Goal: Check status: Check status

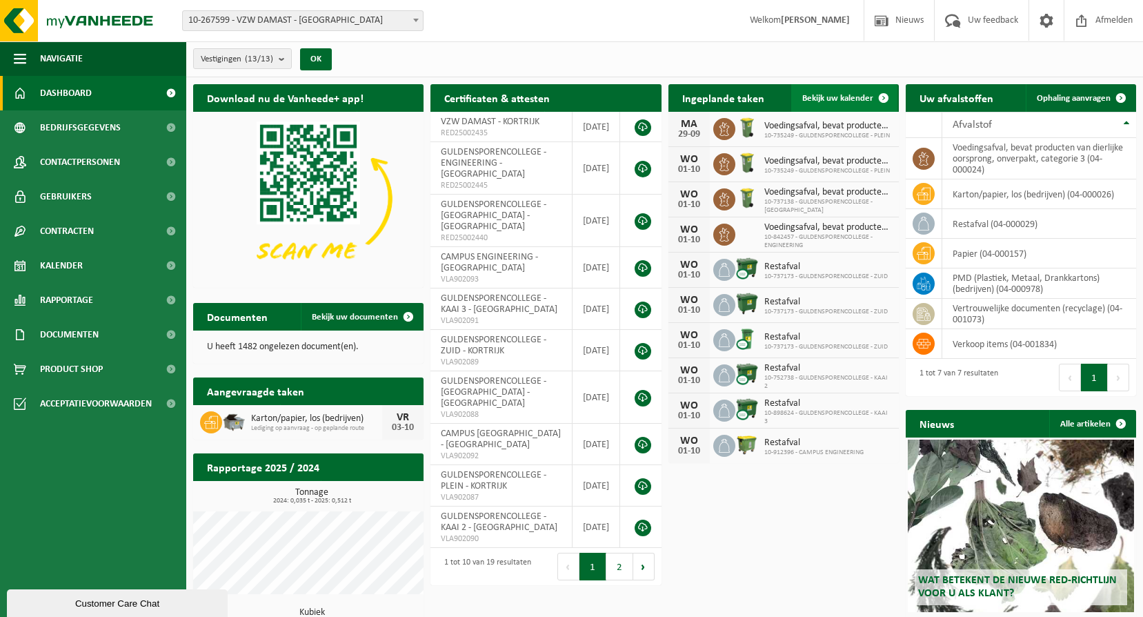
click at [881, 97] on span at bounding box center [884, 98] width 28 height 28
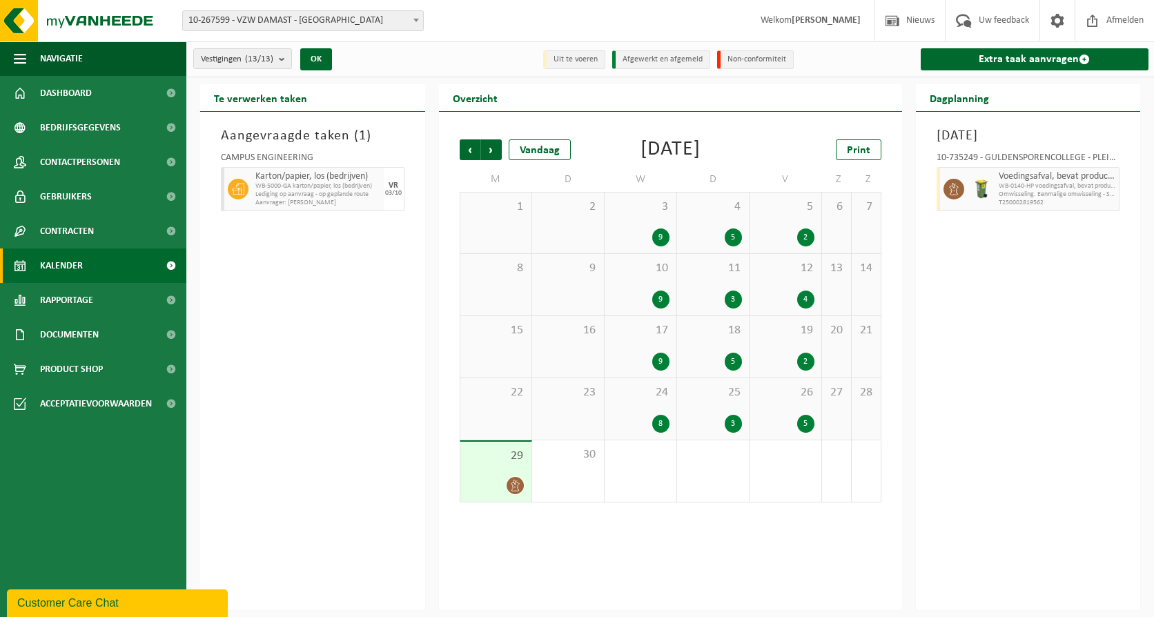
click at [806, 246] on div "5 2" at bounding box center [785, 222] width 72 height 61
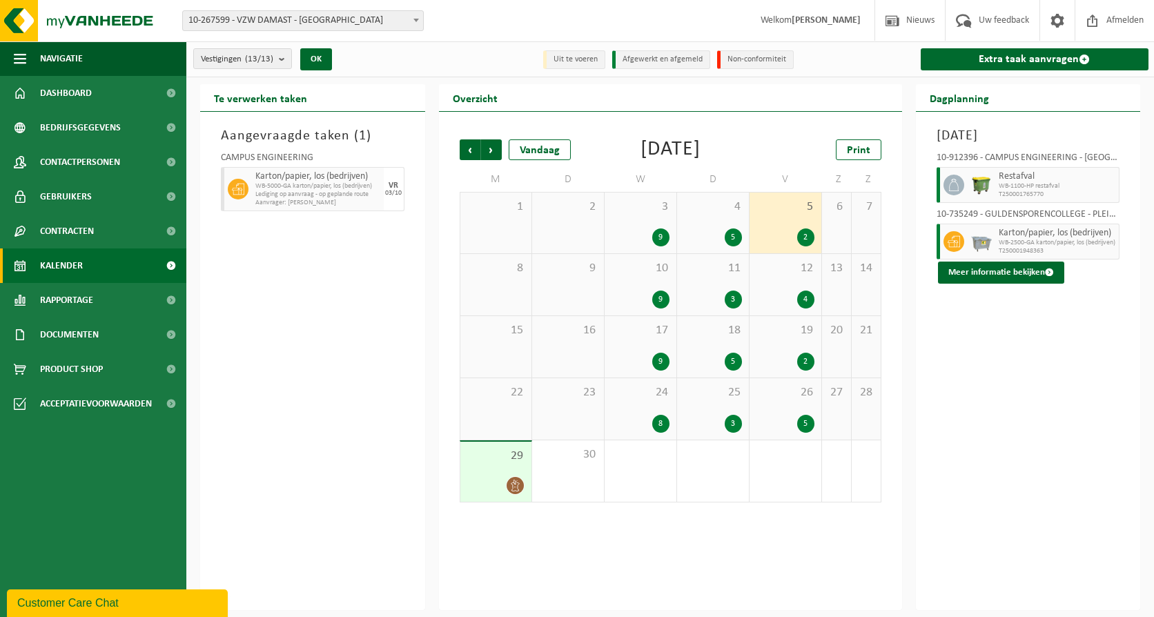
click at [804, 246] on div "2" at bounding box center [805, 237] width 17 height 18
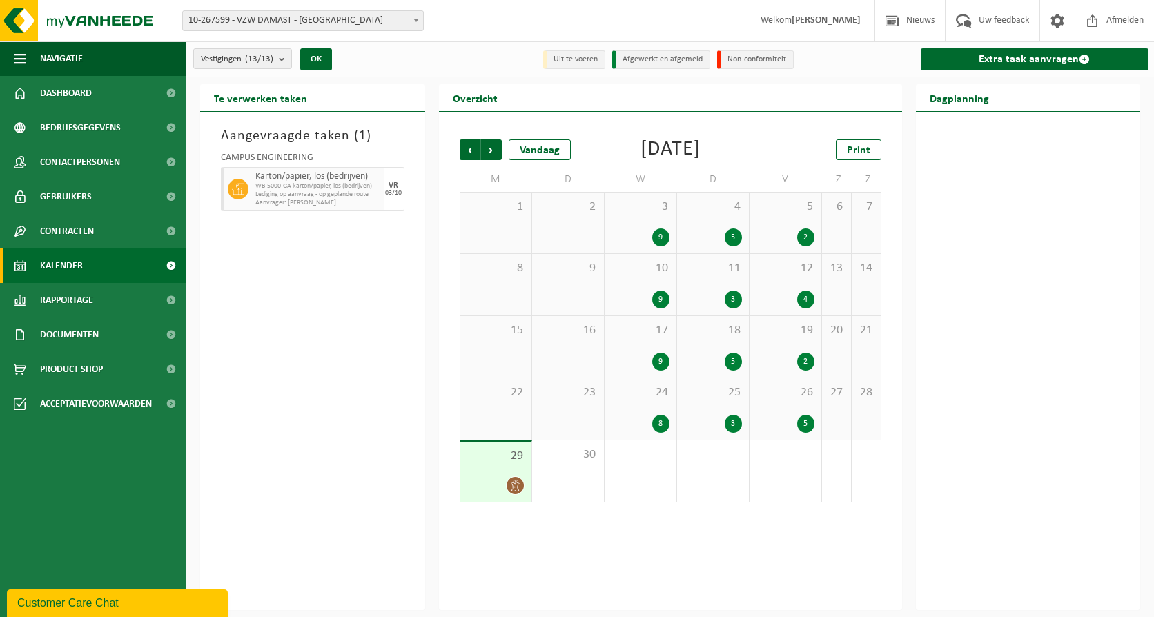
click at [804, 246] on div "2" at bounding box center [805, 237] width 17 height 18
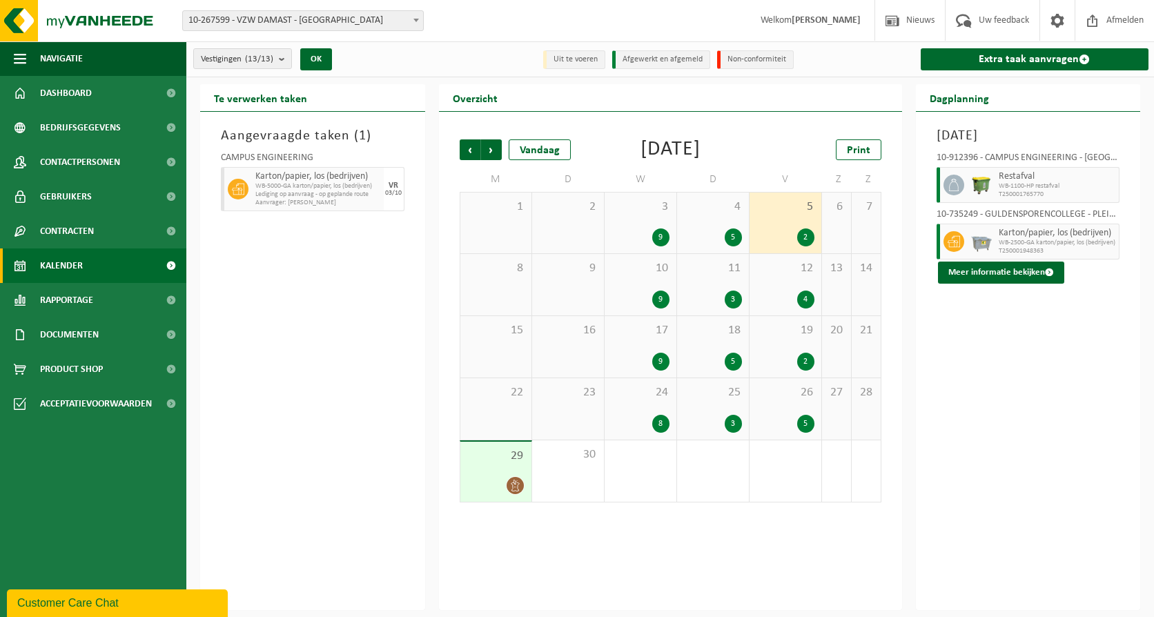
click at [655, 246] on div "9" at bounding box center [660, 237] width 17 height 18
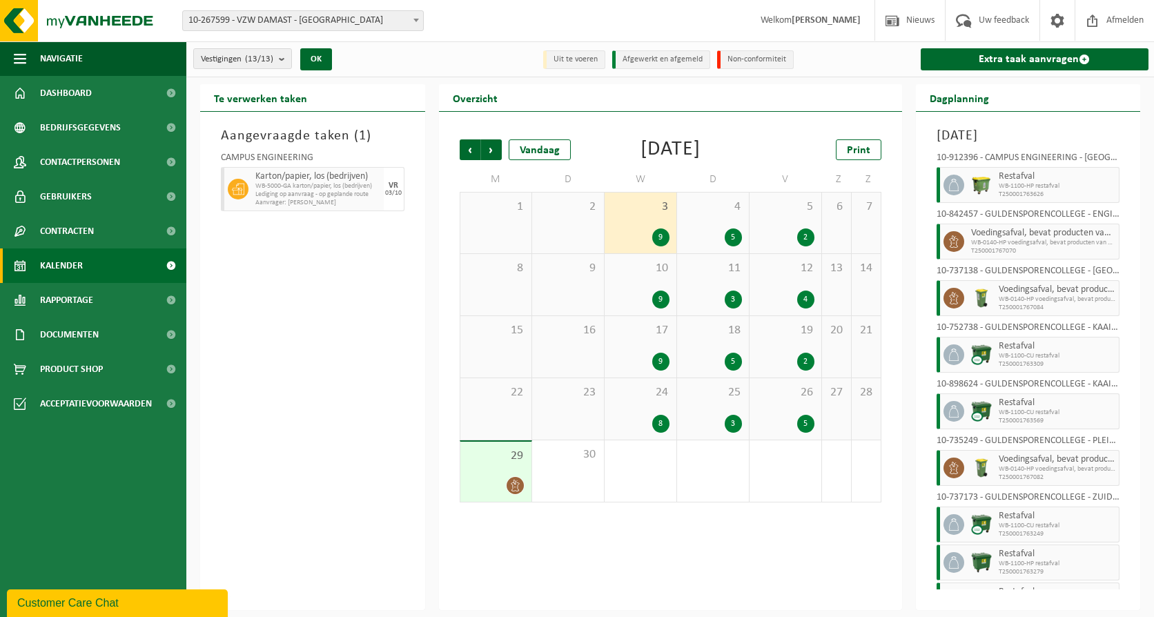
click at [804, 246] on div "2" at bounding box center [805, 237] width 17 height 18
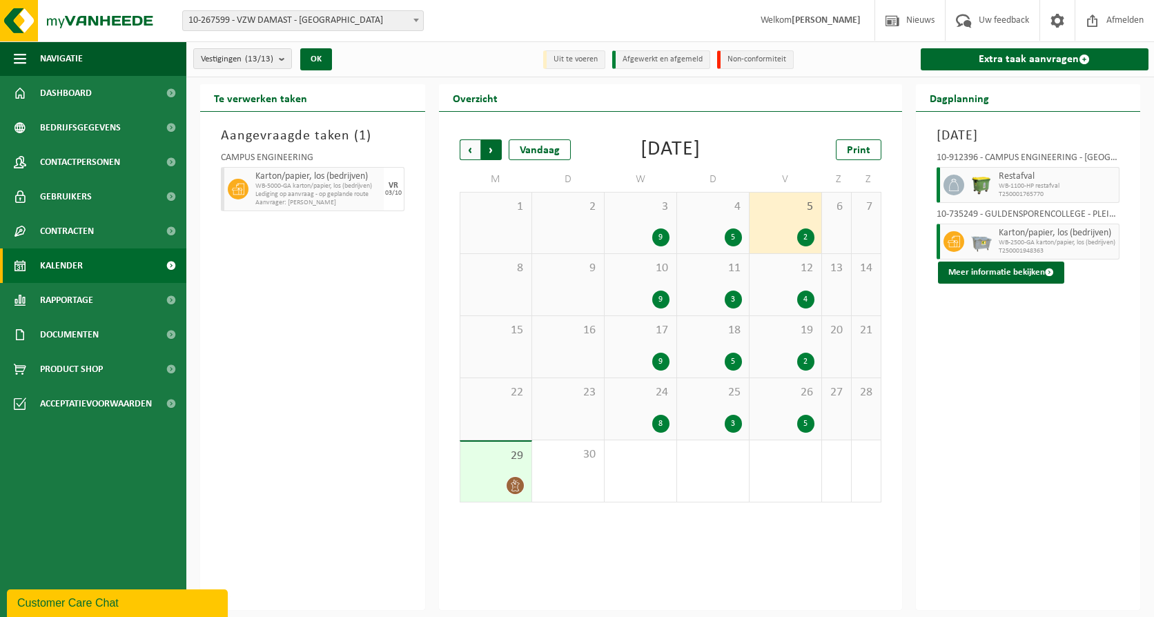
click at [466, 152] on span "Vorige" at bounding box center [469, 149] width 21 height 21
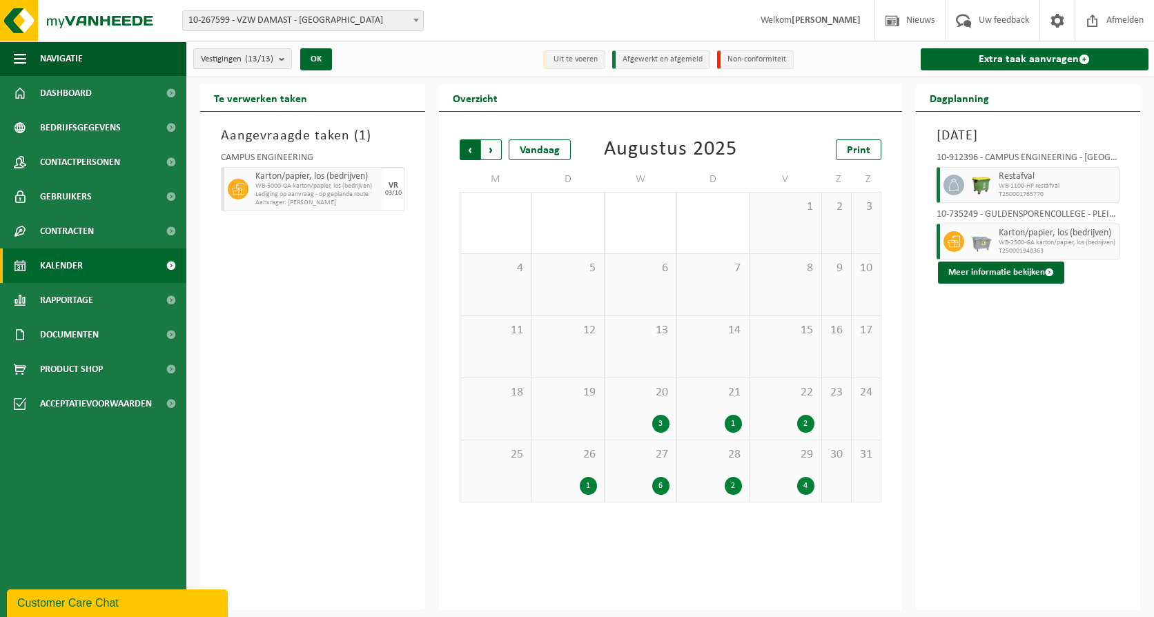
click at [489, 144] on span "Volgende" at bounding box center [491, 149] width 21 height 21
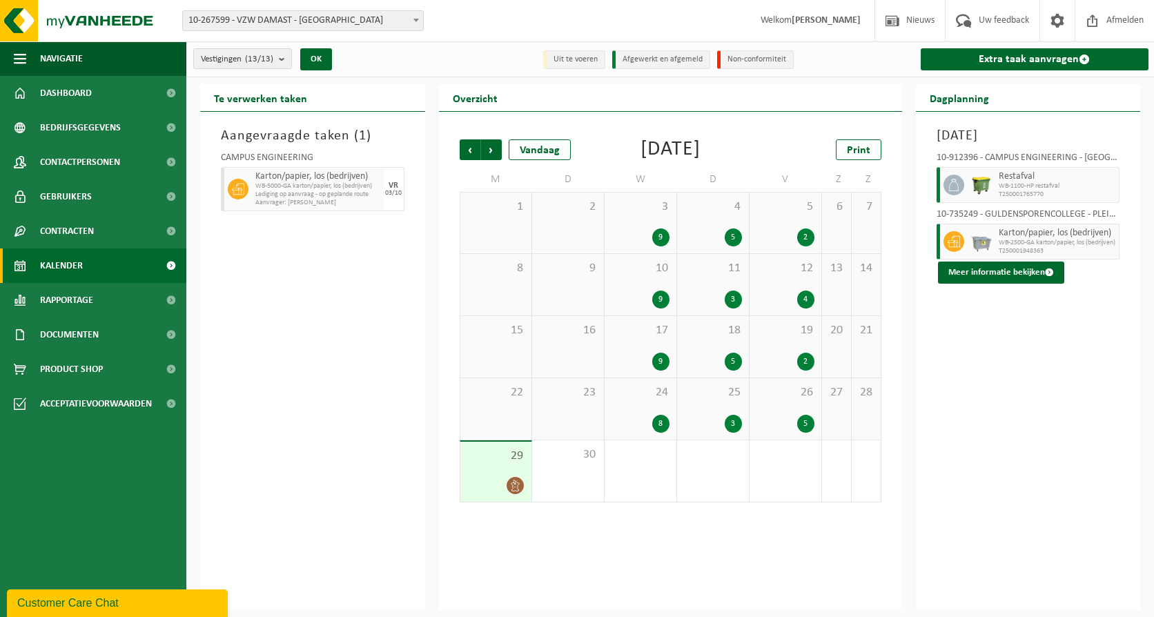
click at [803, 370] on div "2" at bounding box center [805, 362] width 17 height 18
click at [804, 433] on div "5" at bounding box center [805, 424] width 17 height 18
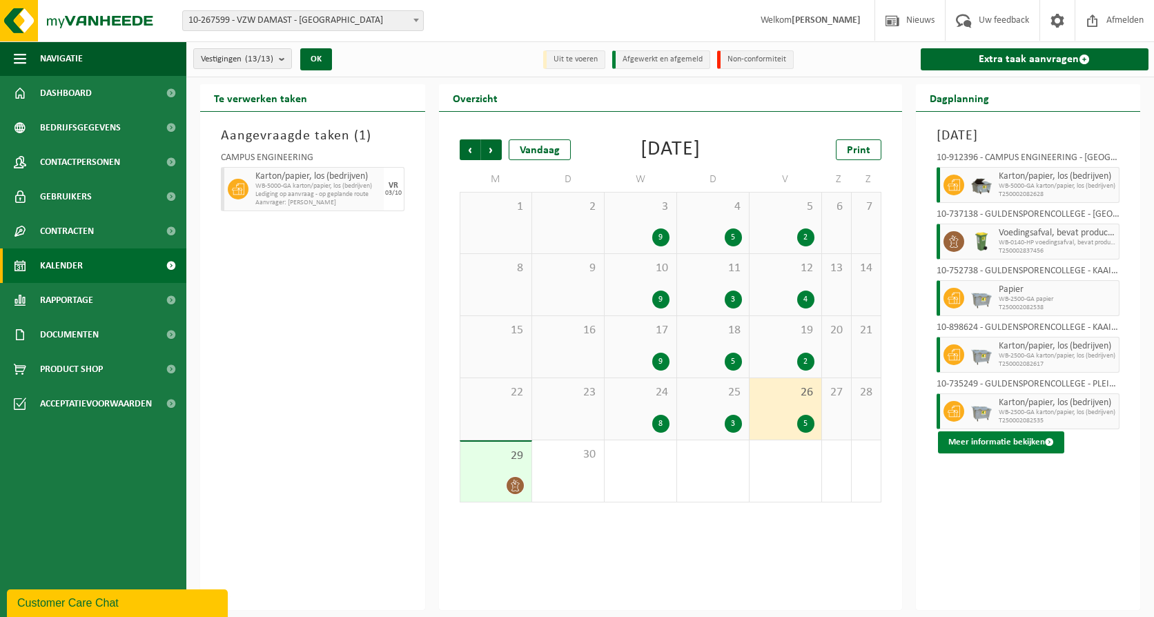
click at [1045, 442] on span at bounding box center [1049, 441] width 9 height 9
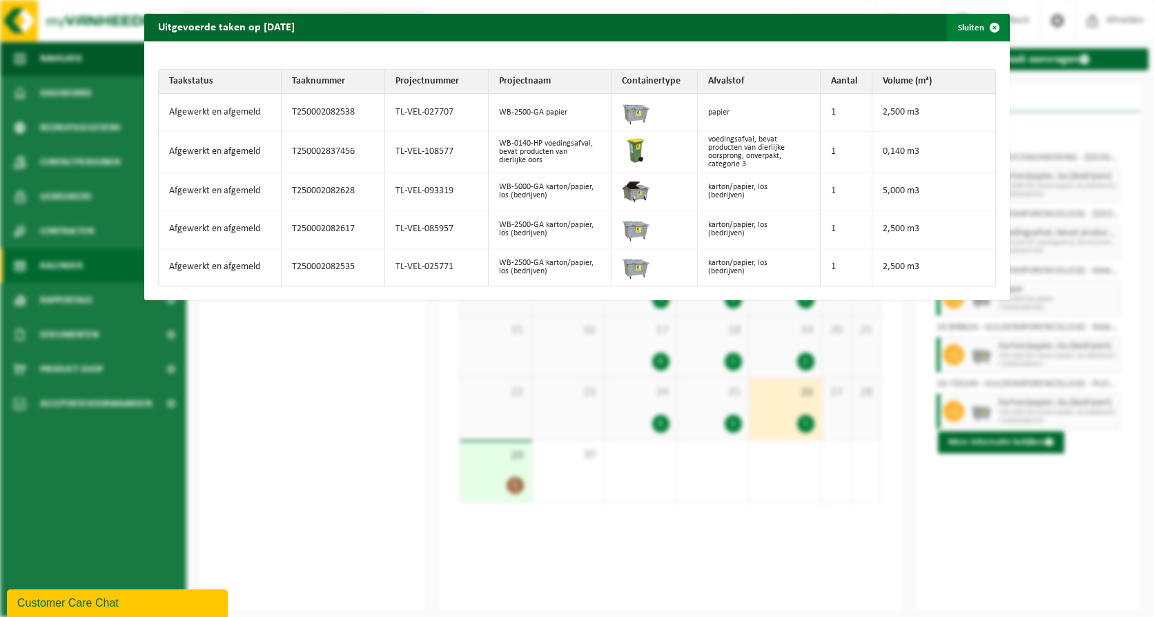
click at [993, 27] on span "button" at bounding box center [994, 28] width 28 height 28
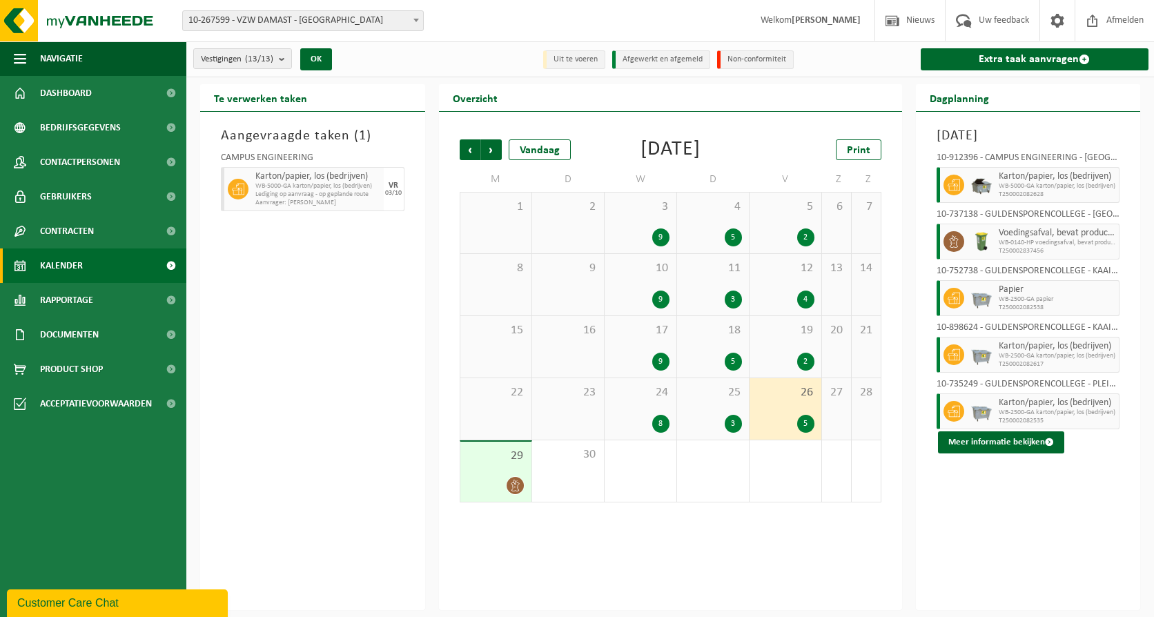
click at [654, 428] on div "24 8" at bounding box center [640, 408] width 72 height 61
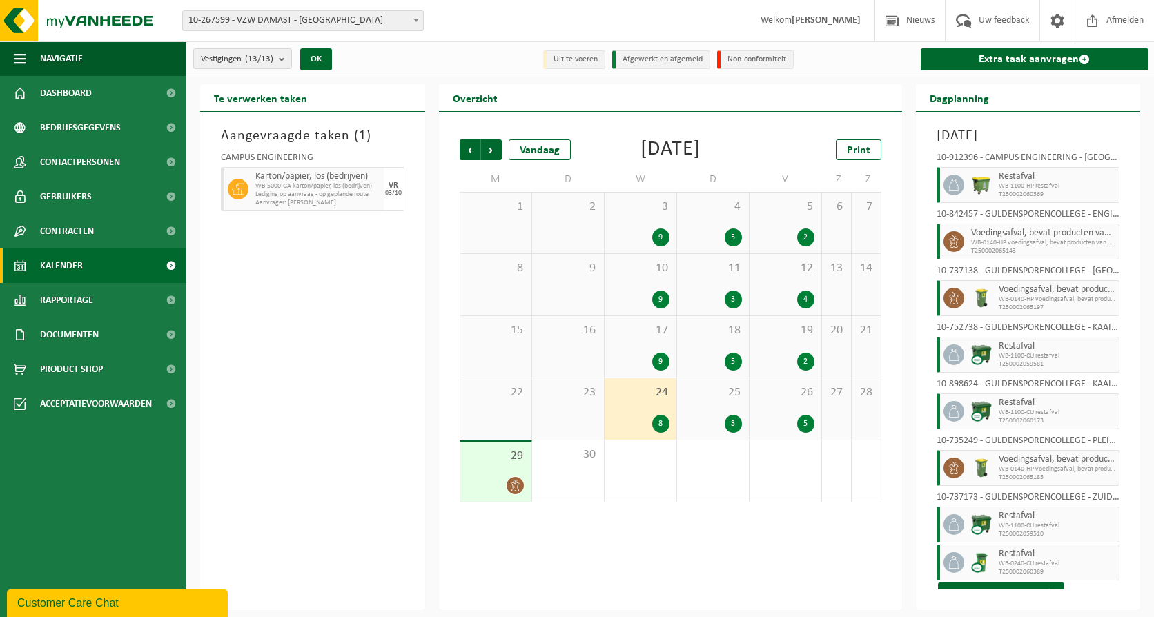
click at [661, 433] on div "8" at bounding box center [660, 424] width 17 height 18
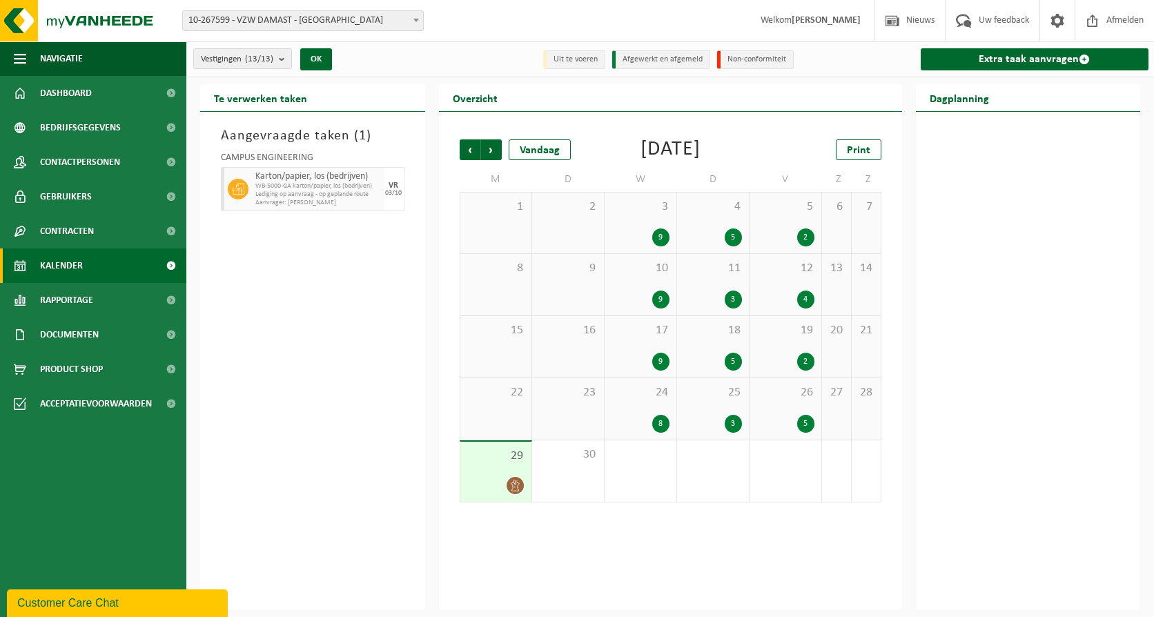
click at [664, 433] on div "8" at bounding box center [660, 424] width 17 height 18
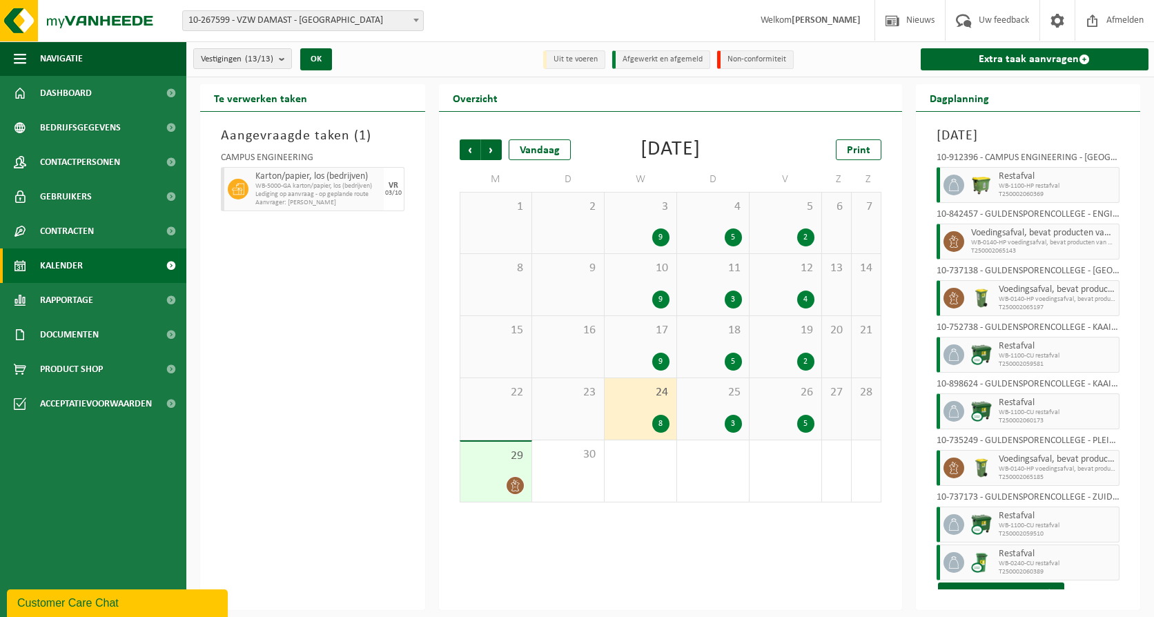
click at [730, 433] on div "3" at bounding box center [732, 424] width 17 height 18
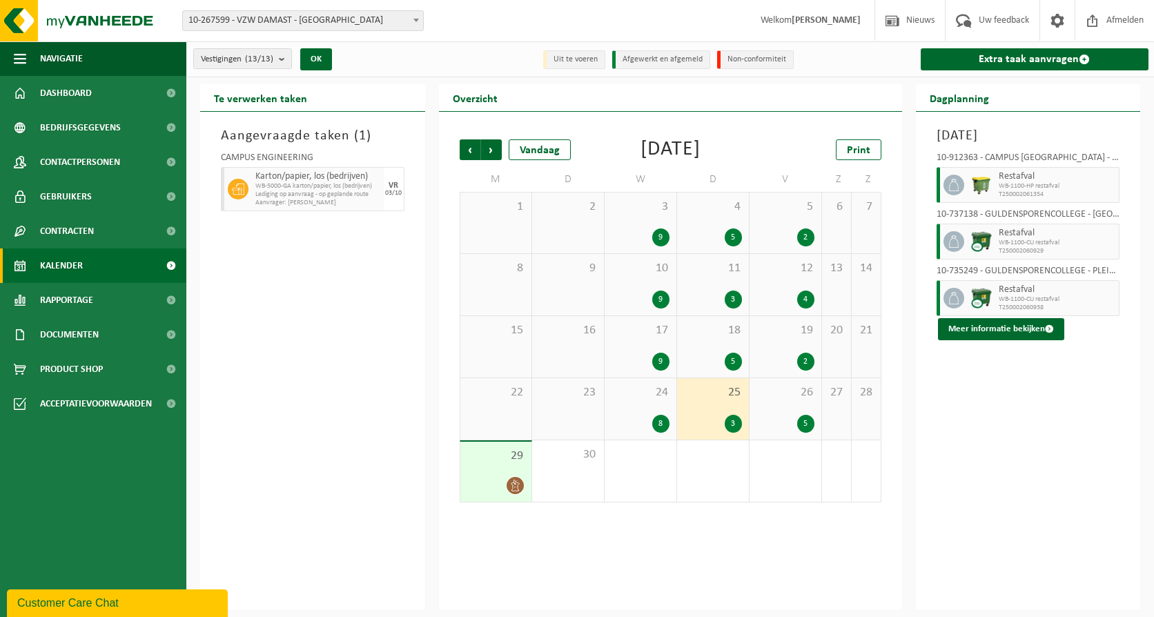
click at [805, 433] on div "5" at bounding box center [805, 424] width 17 height 18
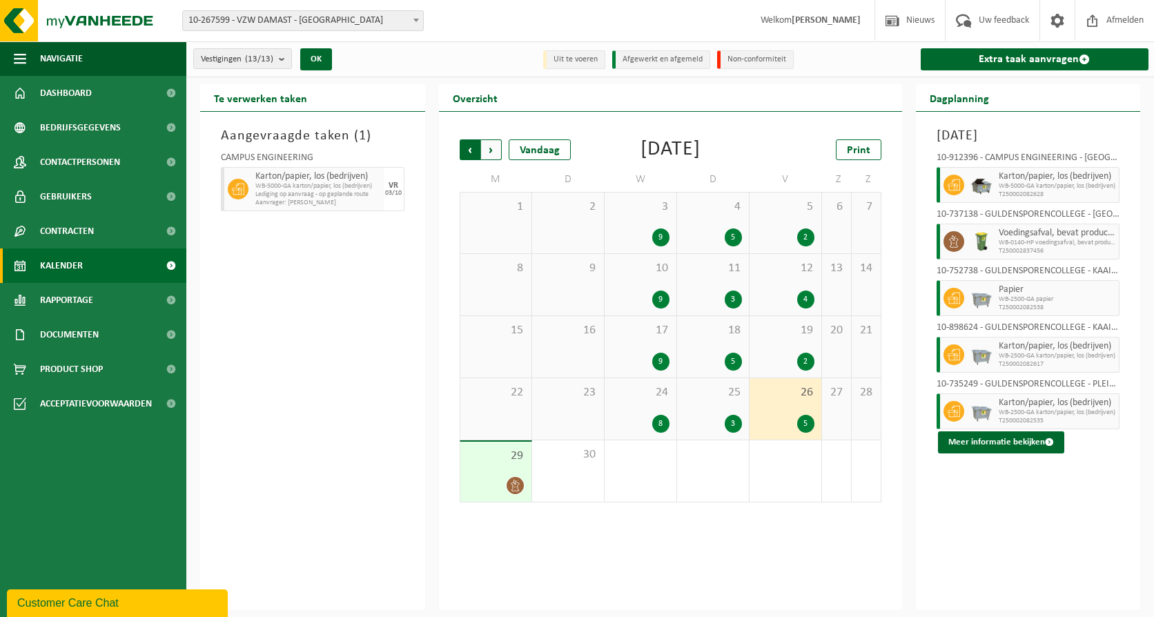
click at [490, 150] on span "Volgende" at bounding box center [491, 149] width 21 height 21
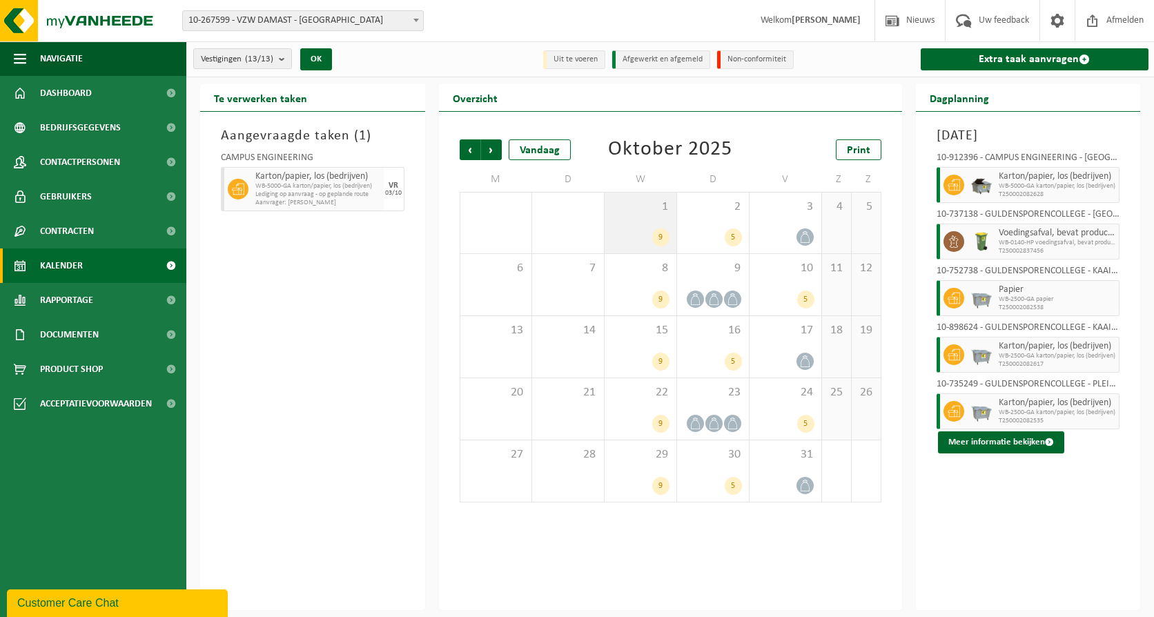
click at [662, 230] on div "9" at bounding box center [660, 237] width 17 height 18
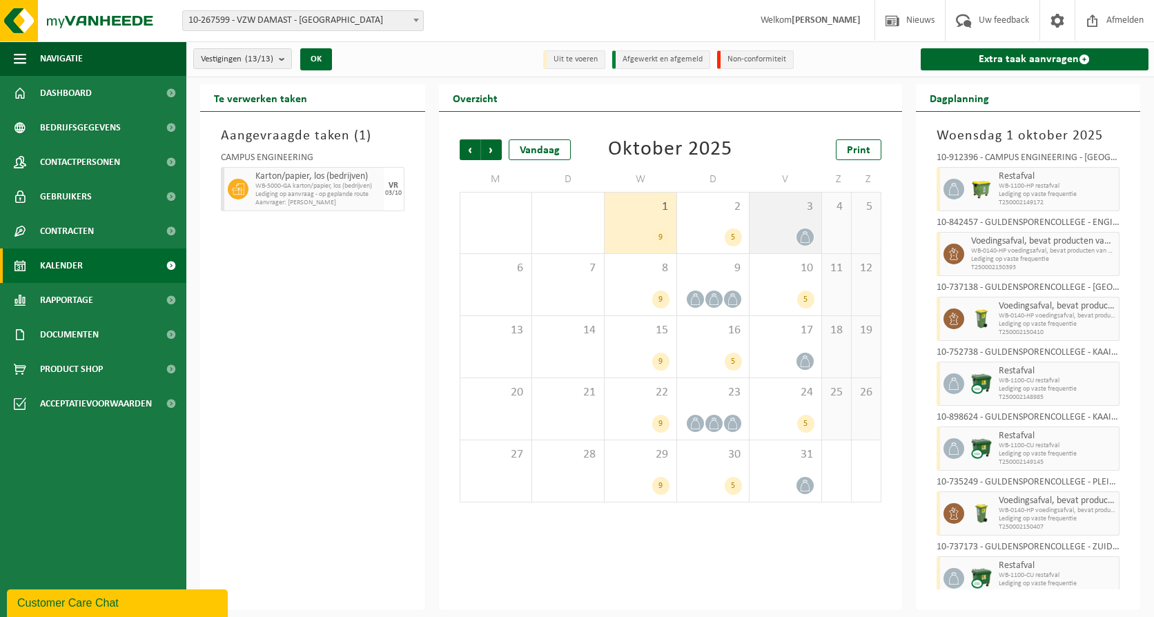
click at [792, 230] on div at bounding box center [785, 237] width 58 height 19
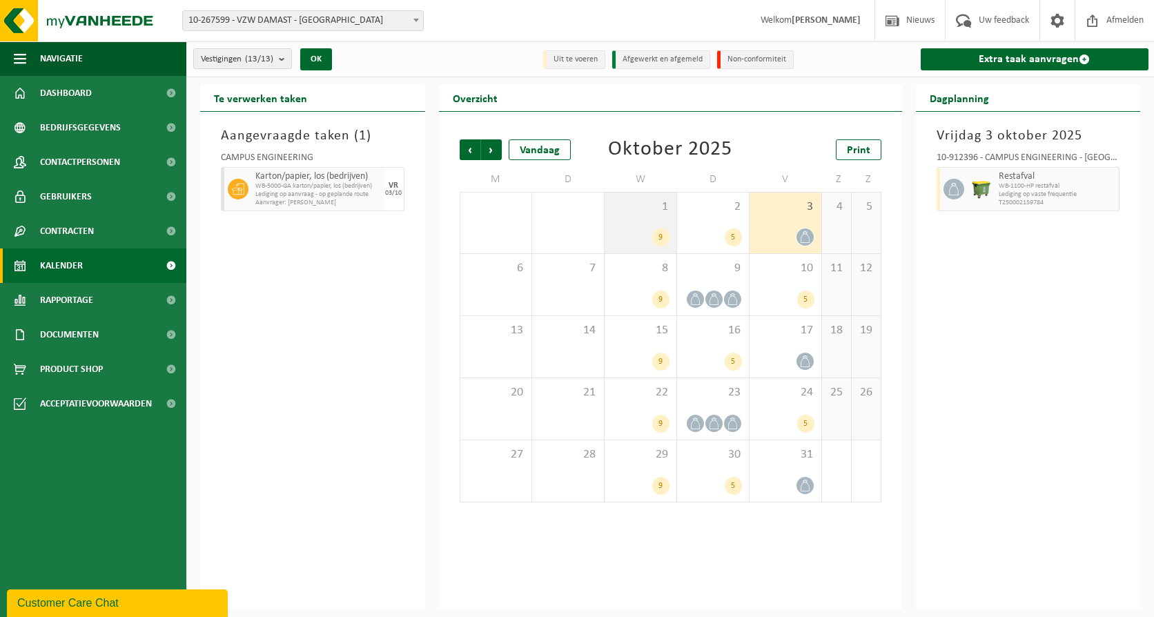
click at [662, 219] on div "1 9" at bounding box center [640, 222] width 72 height 61
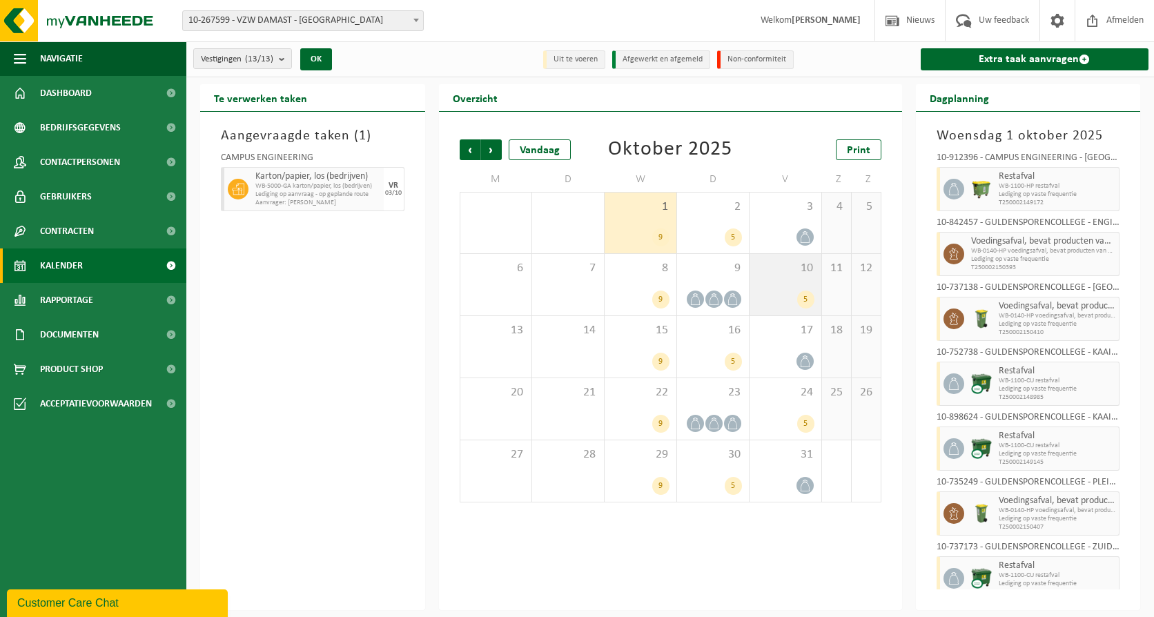
click at [806, 298] on div "5" at bounding box center [805, 299] width 17 height 18
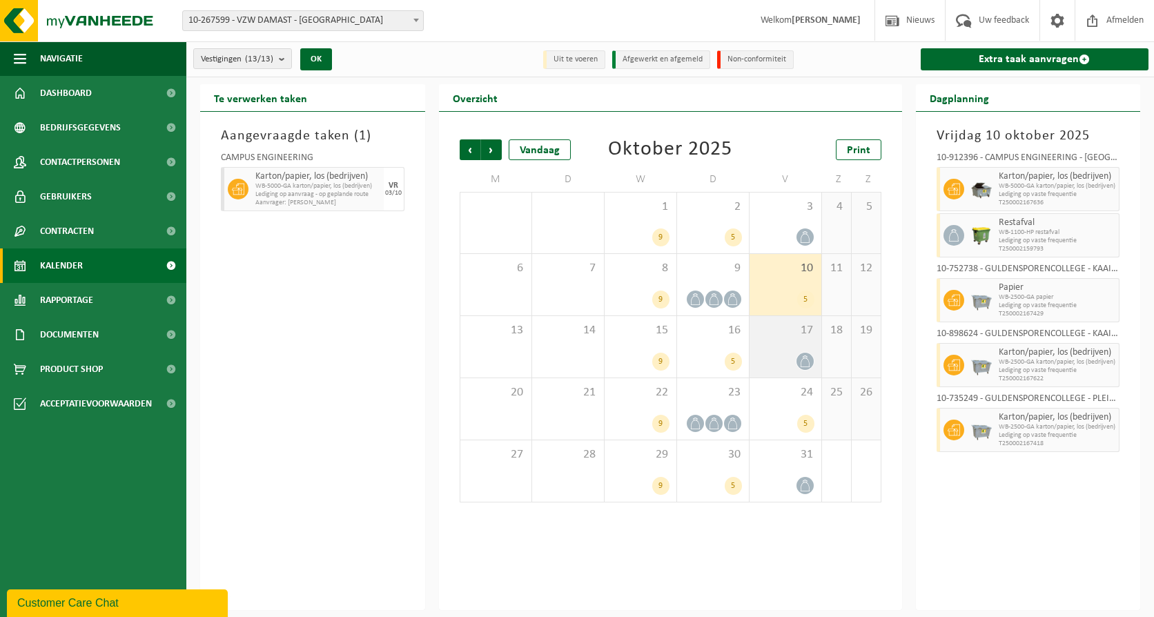
click at [799, 360] on icon at bounding box center [805, 361] width 12 height 12
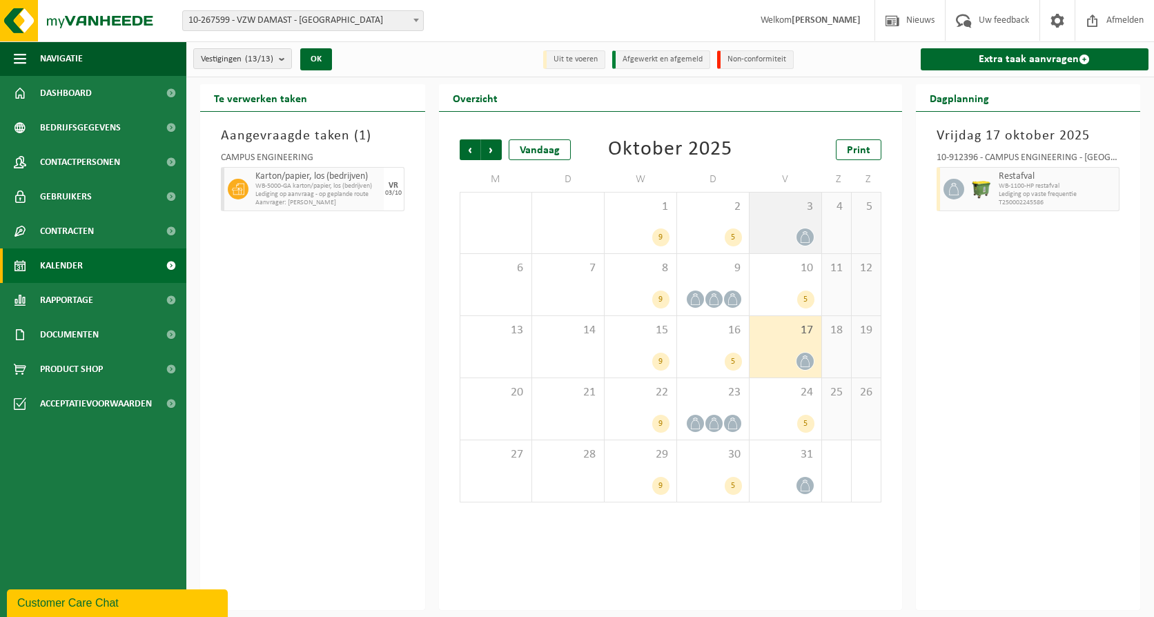
click at [802, 233] on icon at bounding box center [805, 237] width 12 height 12
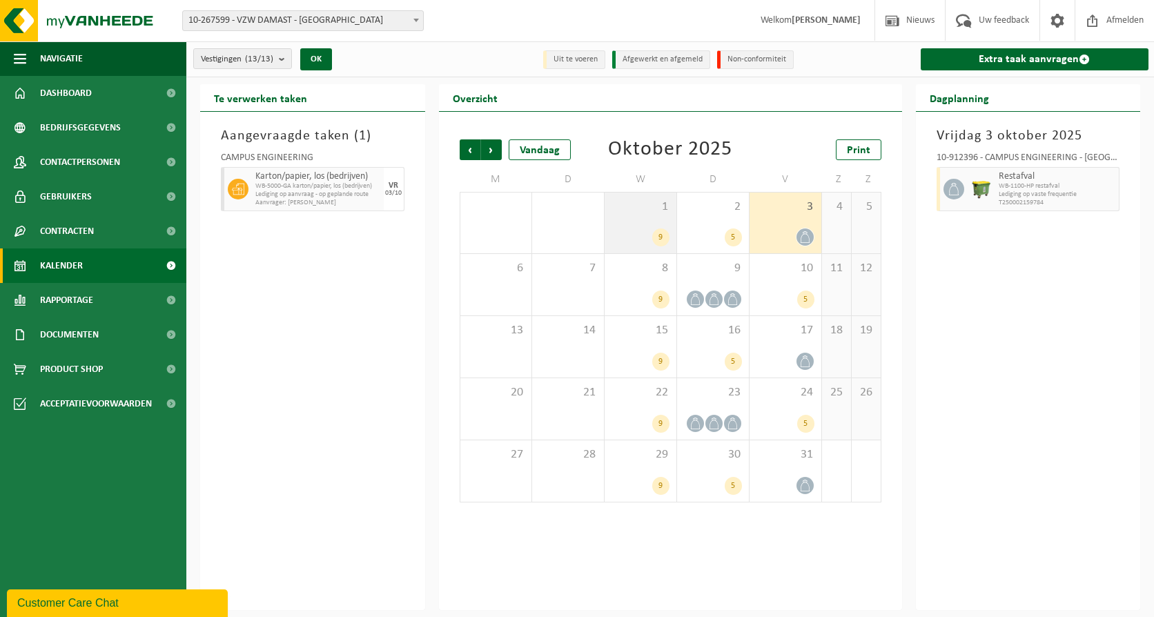
click at [670, 228] on div "1 9" at bounding box center [640, 222] width 72 height 61
